Goal: Information Seeking & Learning: Learn about a topic

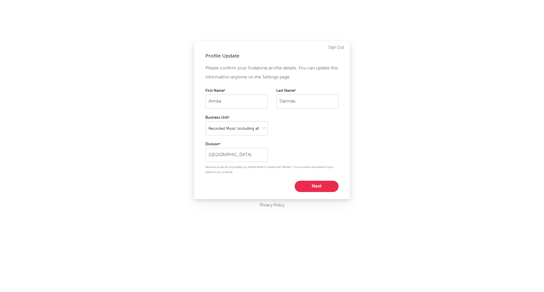
select select "recorded_music"
click at [325, 189] on button "Next" at bounding box center [317, 186] width 44 height 11
select select "marketing"
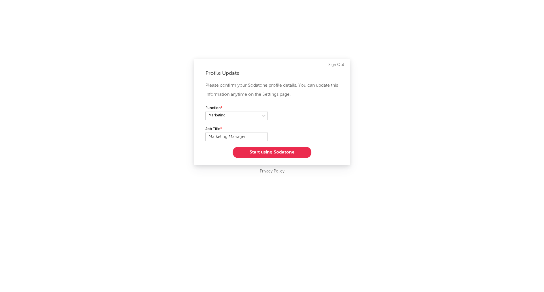
click at [257, 152] on button "Start using Sodatone" at bounding box center [272, 152] width 79 height 11
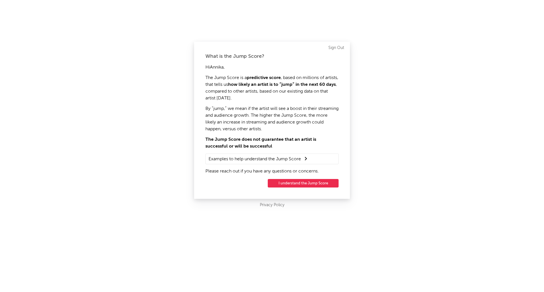
click at [319, 182] on button "I understand the Jump Score" at bounding box center [303, 183] width 71 height 8
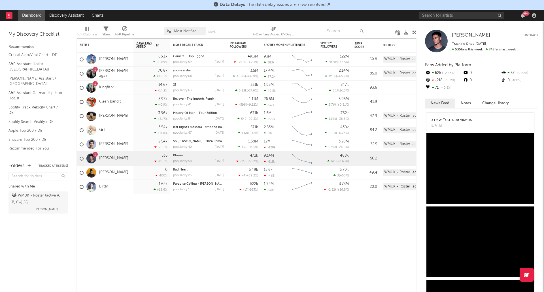
click at [107, 118] on link "[PERSON_NAME]" at bounding box center [113, 116] width 29 height 5
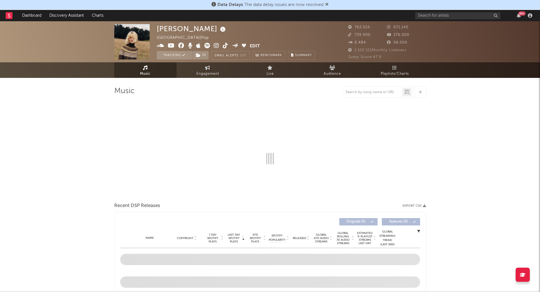
select select "6m"
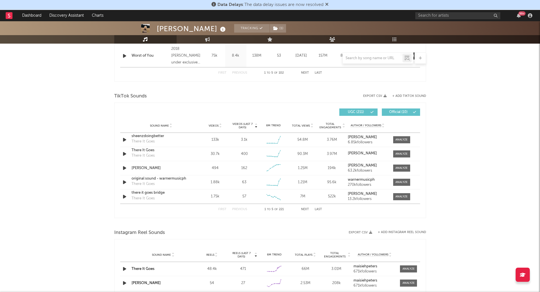
scroll to position [340, 0]
click at [404, 167] on div at bounding box center [401, 167] width 12 height 4
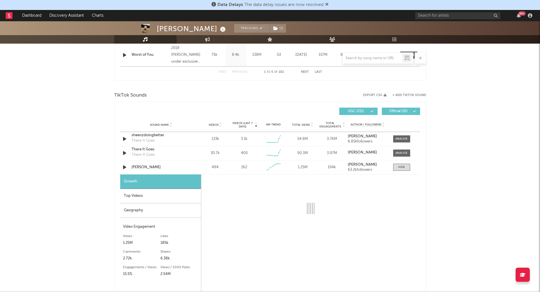
select select "1w"
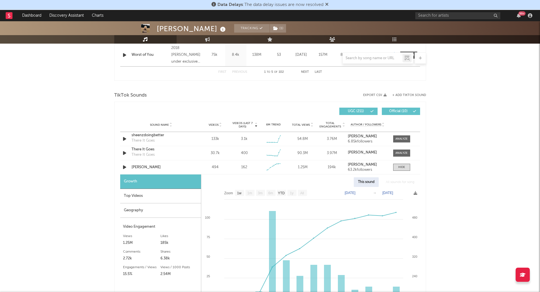
drag, startPoint x: 181, startPoint y: 197, endPoint x: 151, endPoint y: 192, distance: 30.5
click at [181, 197] on div "Top Videos" at bounding box center [160, 196] width 81 height 14
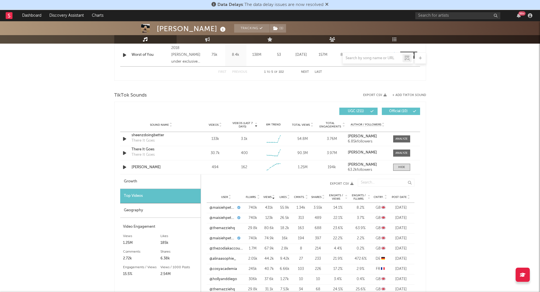
scroll to position [453, 0]
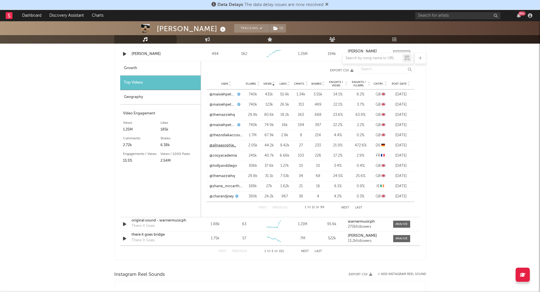
click at [230, 147] on link "@alinaasophie_" at bounding box center [222, 146] width 27 height 6
click at [344, 208] on button "Next" at bounding box center [345, 207] width 8 height 3
click at [225, 176] on link "@pxulinemxrie" at bounding box center [221, 176] width 25 height 6
click at [219, 197] on link "@sura_gt" at bounding box center [217, 197] width 16 height 6
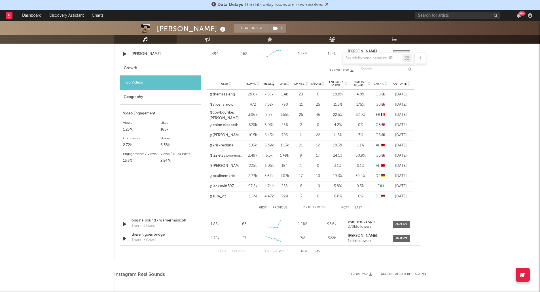
click at [342, 206] on button "Next" at bounding box center [345, 207] width 8 height 3
click at [224, 167] on link "@magda_random_shit" at bounding box center [225, 166] width 33 height 6
click at [347, 207] on button "Next" at bounding box center [345, 207] width 8 height 3
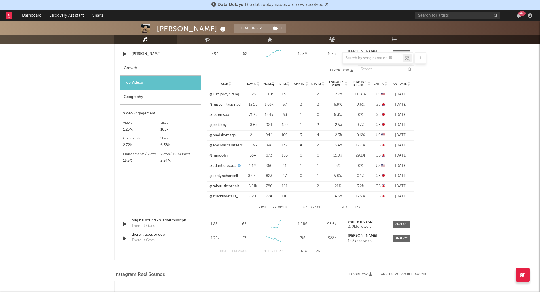
scroll to position [425, 0]
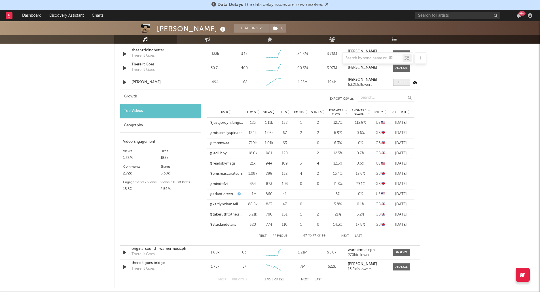
click at [398, 83] on div at bounding box center [401, 82] width 7 height 4
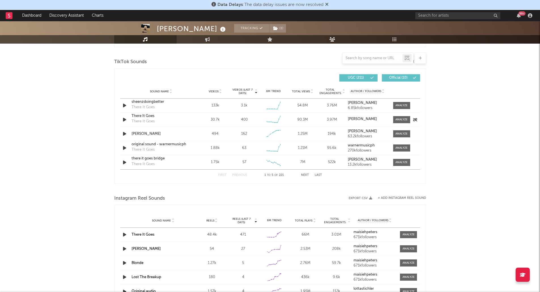
scroll to position [368, 0]
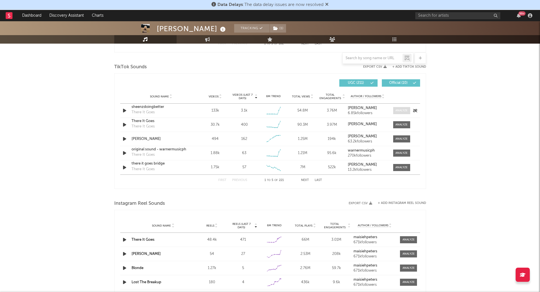
click at [406, 113] on span at bounding box center [401, 110] width 17 height 7
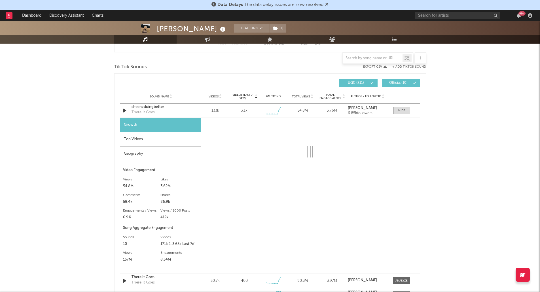
click at [149, 138] on div "Top Videos" at bounding box center [160, 139] width 81 height 14
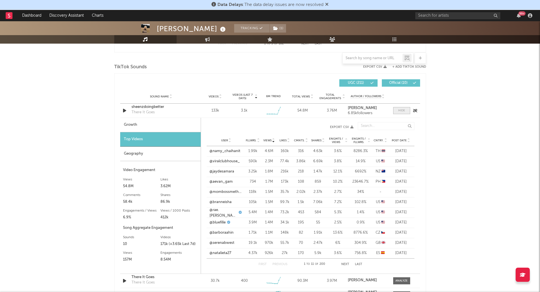
click at [400, 111] on div at bounding box center [401, 110] width 7 height 4
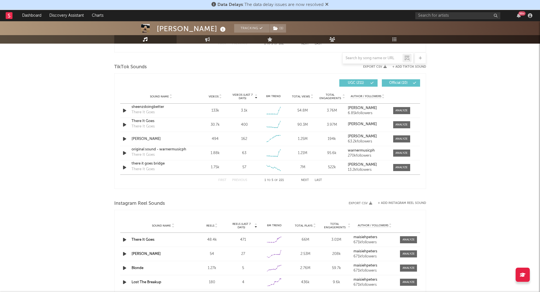
click at [305, 180] on button "Next" at bounding box center [305, 180] width 8 height 3
